Goal: Task Accomplishment & Management: Use online tool/utility

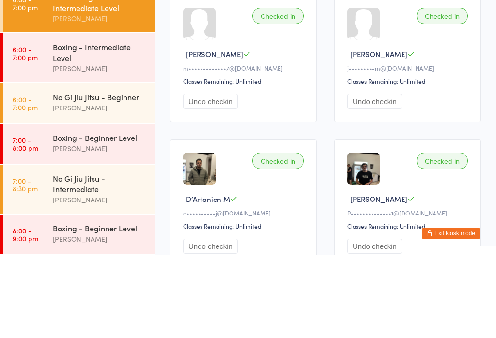
scroll to position [109, 0]
click at [113, 215] on div "Boxing - Beginner Level" at bounding box center [100, 220] width 94 height 11
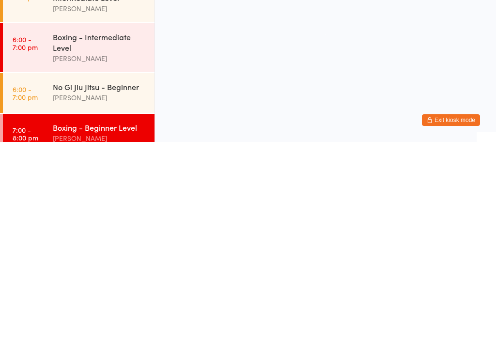
click at [117, 310] on div "Boxing - Beginner Level [PERSON_NAME]" at bounding box center [104, 329] width 102 height 38
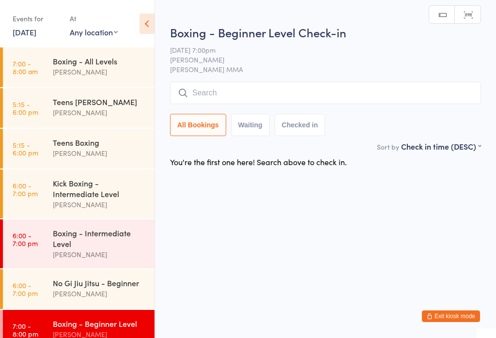
click at [280, 93] on input "search" at bounding box center [325, 93] width 311 height 22
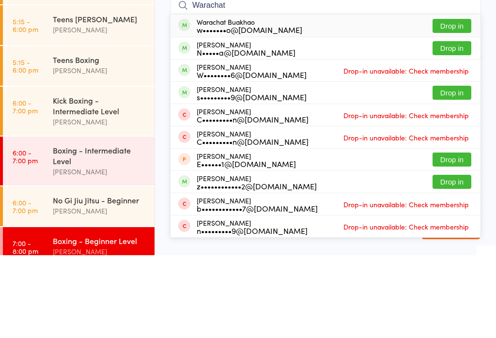
type input "Warachat"
click at [291, 97] on div "Warachat Buakhao w•••••••o@[DOMAIN_NAME] Drop in" at bounding box center [326, 108] width 310 height 22
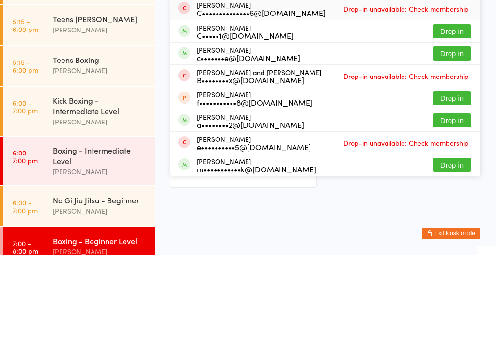
type input "[PERSON_NAME]"
click at [461, 107] on button "Drop in" at bounding box center [452, 114] width 39 height 14
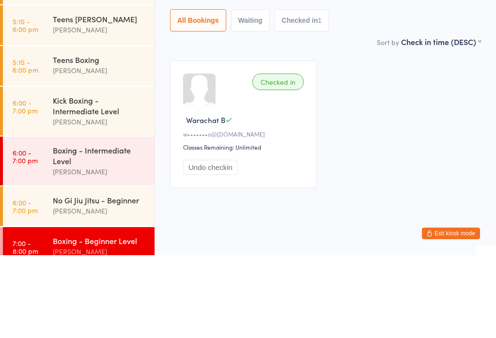
scroll to position [23, 0]
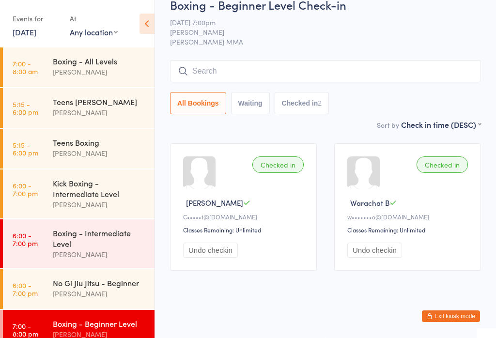
click at [282, 77] on input "search" at bounding box center [325, 71] width 311 height 22
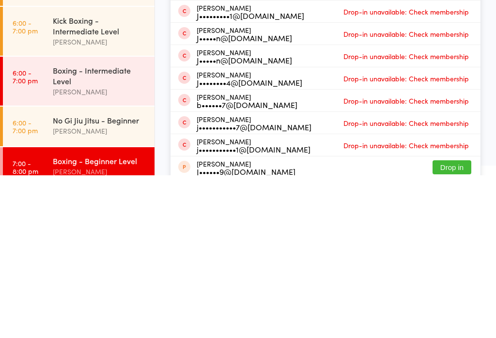
scroll to position [0, 0]
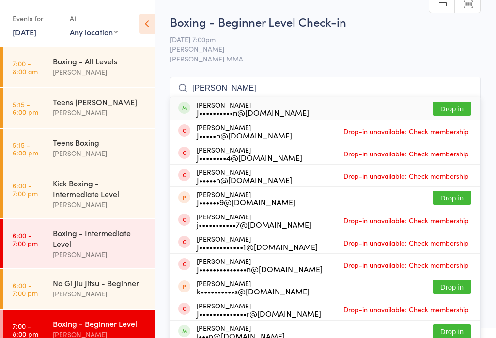
type input "[PERSON_NAME]"
click at [444, 111] on button "Drop in" at bounding box center [452, 109] width 39 height 14
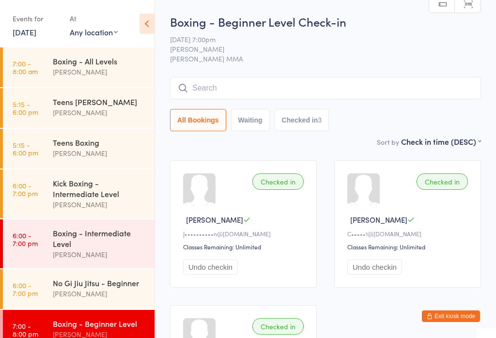
click at [252, 80] on input "search" at bounding box center [325, 88] width 311 height 22
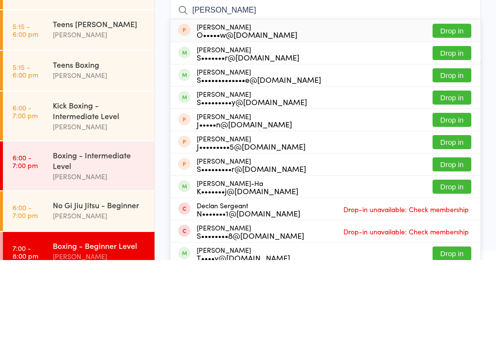
scroll to position [78, 0]
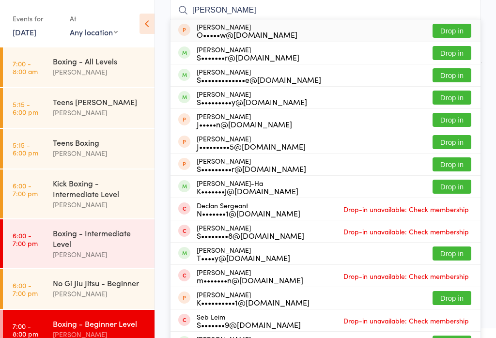
type input "[PERSON_NAME]"
click at [458, 76] on button "Drop in" at bounding box center [452, 75] width 39 height 14
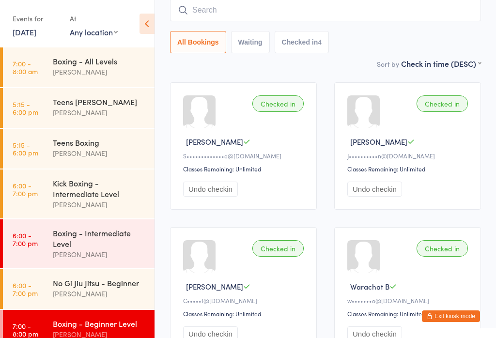
click at [318, 8] on input "search" at bounding box center [325, 10] width 311 height 22
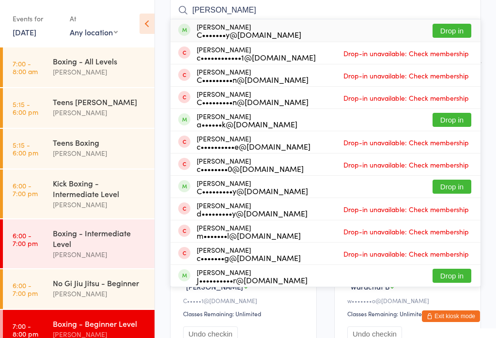
type input "[PERSON_NAME]"
click at [463, 30] on button "Drop in" at bounding box center [452, 31] width 39 height 14
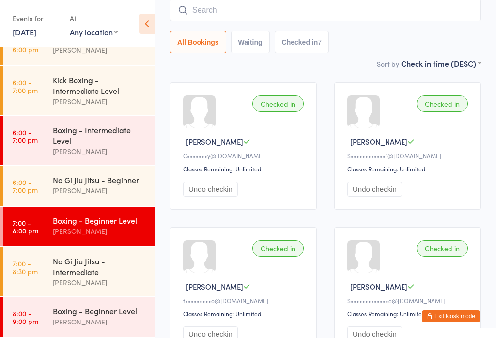
scroll to position [109, 0]
click at [60, 273] on div "No Gi Jiu Jitsu - Intermediate" at bounding box center [100, 266] width 94 height 21
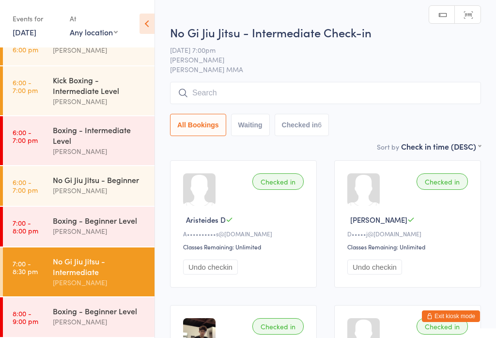
click at [236, 87] on input "search" at bounding box center [325, 93] width 311 height 22
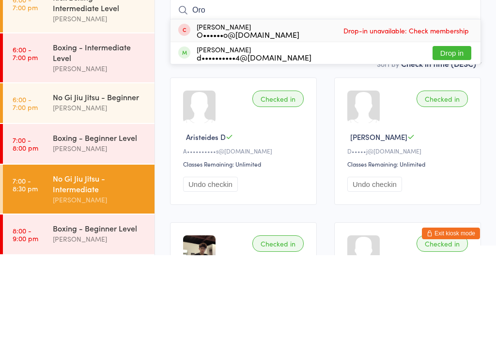
type input "Oro"
click at [446, 129] on button "Drop in" at bounding box center [452, 136] width 39 height 14
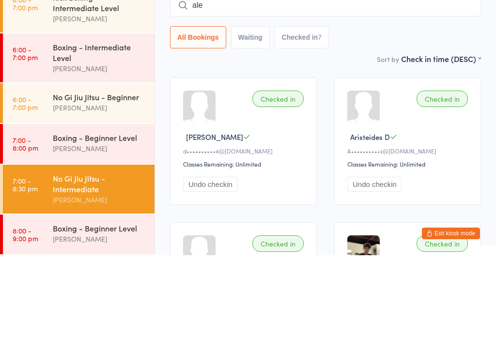
type input "alec"
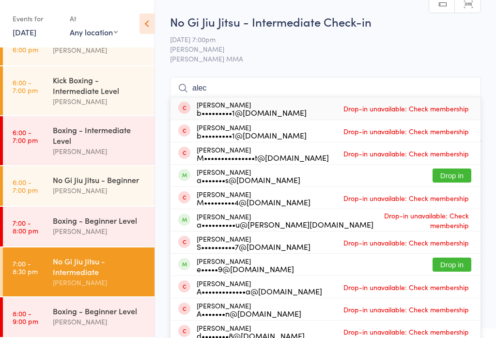
scroll to position [94, 0]
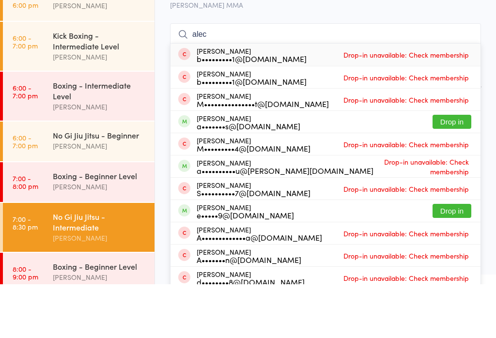
type input "alec"
click at [455, 169] on button "Drop in" at bounding box center [452, 176] width 39 height 14
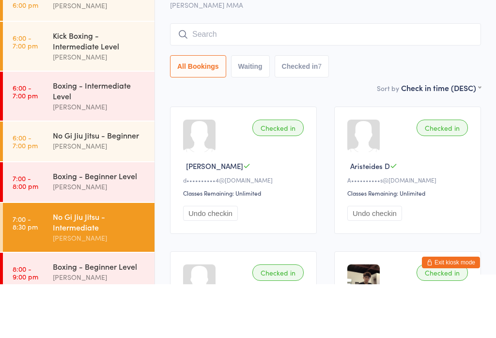
scroll to position [54, 0]
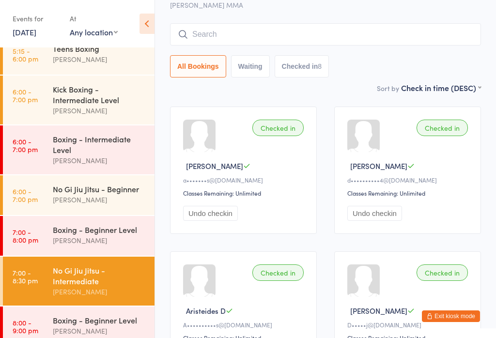
click at [309, 26] on input "search" at bounding box center [325, 34] width 311 height 22
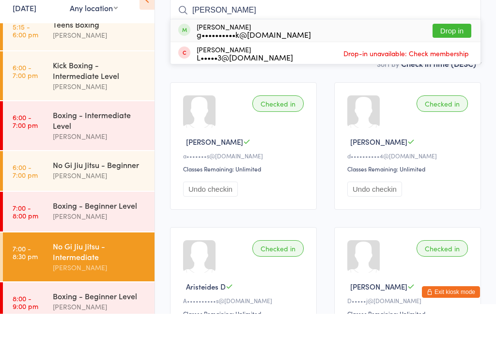
type input "[PERSON_NAME]"
click at [454, 48] on button "Drop in" at bounding box center [452, 55] width 39 height 14
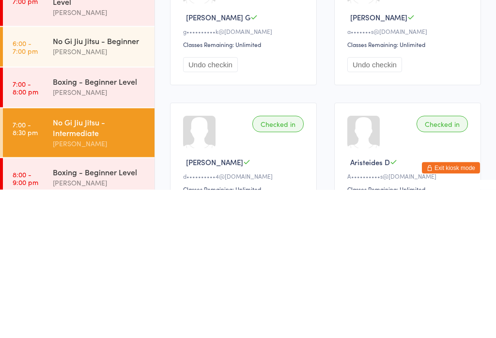
click at [64, 194] on div "[PERSON_NAME]" at bounding box center [100, 199] width 94 height 11
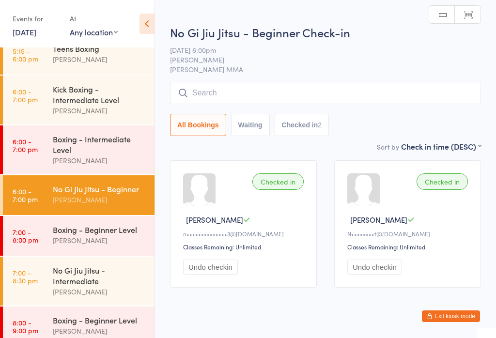
click at [64, 275] on div "No Gi Jiu Jitsu - Intermediate" at bounding box center [100, 275] width 94 height 21
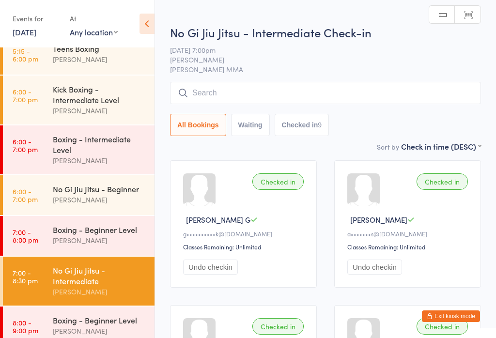
click at [208, 86] on input "search" at bounding box center [325, 93] width 311 height 22
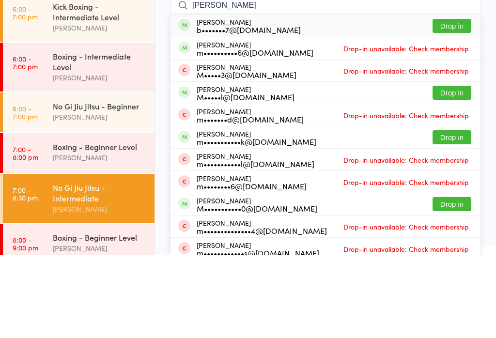
type input "[PERSON_NAME]"
click at [342, 97] on div "[PERSON_NAME] b•••••••7@[DOMAIN_NAME] Drop in" at bounding box center [326, 108] width 310 height 22
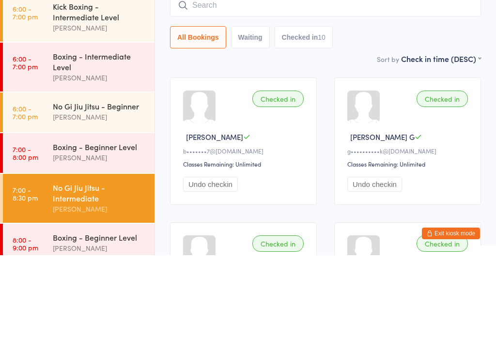
click at [96, 194] on div "[PERSON_NAME]" at bounding box center [100, 199] width 94 height 11
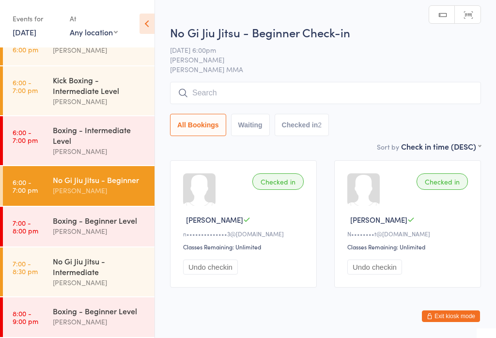
scroll to position [109, 0]
click at [108, 127] on div "Boxing - Intermediate Level" at bounding box center [100, 135] width 94 height 21
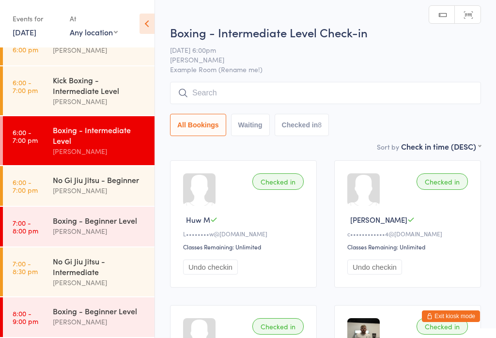
click at [128, 262] on div "No Gi Jiu Jitsu - Intermediate" at bounding box center [100, 266] width 94 height 21
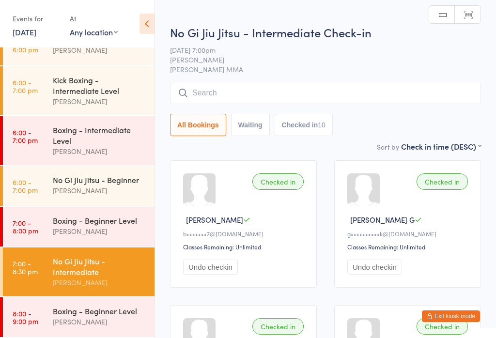
click at [296, 96] on input "search" at bounding box center [325, 93] width 311 height 22
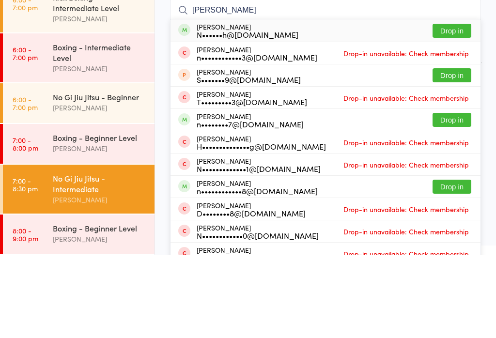
type input "[PERSON_NAME]"
click at [460, 107] on button "Drop in" at bounding box center [452, 114] width 39 height 14
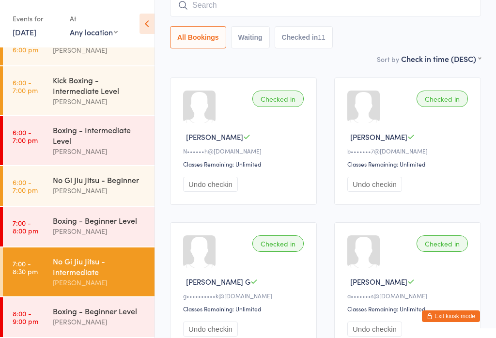
click at [44, 241] on link "7:00 - 8:00 pm Boxing - Beginner Level [PERSON_NAME]" at bounding box center [79, 227] width 152 height 40
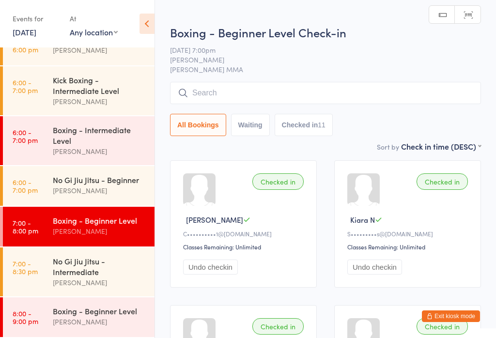
click at [334, 84] on input "search" at bounding box center [325, 93] width 311 height 22
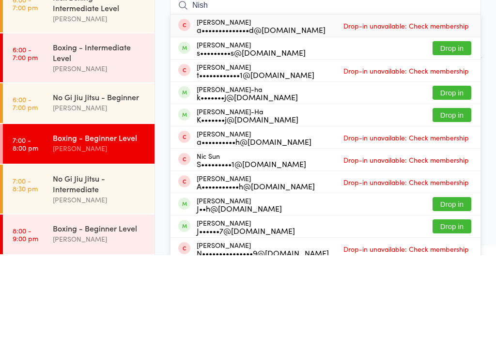
type input "Nish"
click at [448, 124] on button "Drop in" at bounding box center [452, 131] width 39 height 14
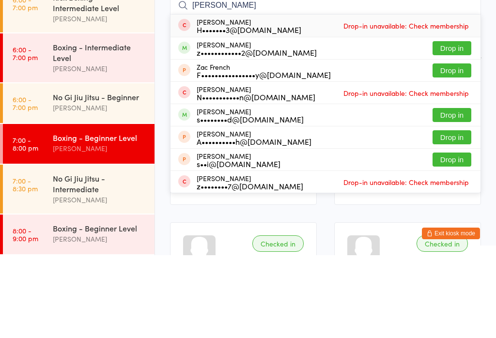
type input "[PERSON_NAME]"
click at [445, 124] on button "Drop in" at bounding box center [452, 131] width 39 height 14
